Goal: Transaction & Acquisition: Obtain resource

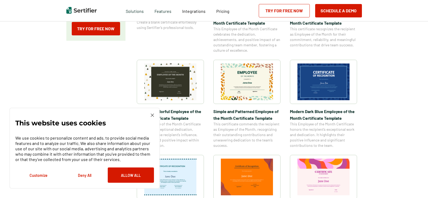
scroll to position [107, 0]
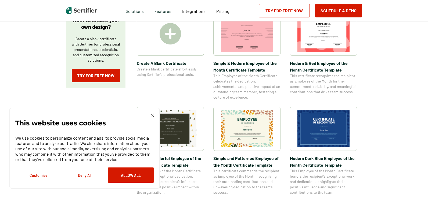
click at [324, 128] on img at bounding box center [323, 129] width 52 height 37
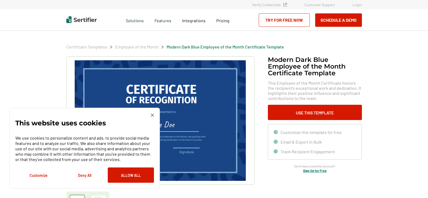
click at [156, 113] on div "This website uses cookies We use cookies to personalize content and ads, to pro…" at bounding box center [84, 148] width 150 height 81
click at [151, 114] on img at bounding box center [152, 115] width 3 height 3
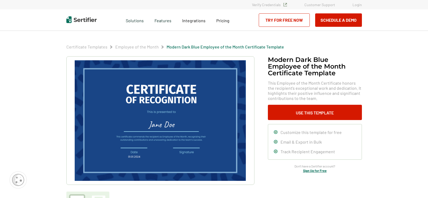
click at [152, 123] on img at bounding box center [160, 120] width 171 height 121
click at [153, 124] on img at bounding box center [160, 120] width 171 height 121
click at [154, 124] on img at bounding box center [160, 120] width 171 height 121
click at [287, 111] on button "Use This Template" at bounding box center [315, 112] width 94 height 15
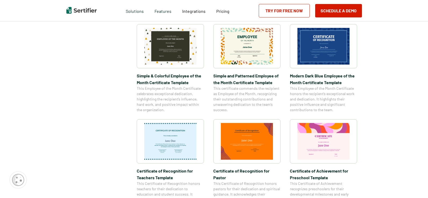
scroll to position [215, 0]
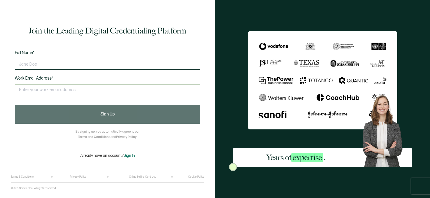
click at [44, 64] on input "text" at bounding box center [107, 64] width 185 height 11
type input "T"
